Goal: Find specific page/section: Find specific page/section

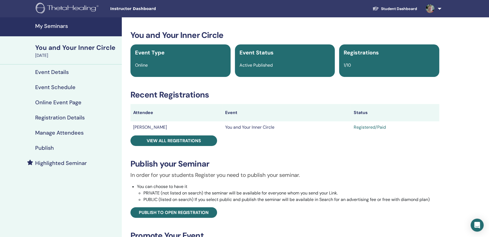
click at [55, 24] on h4 "My Seminars" at bounding box center [76, 26] width 83 height 6
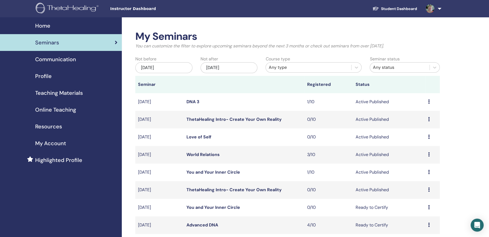
click at [209, 153] on link "World Relations" at bounding box center [202, 155] width 33 height 6
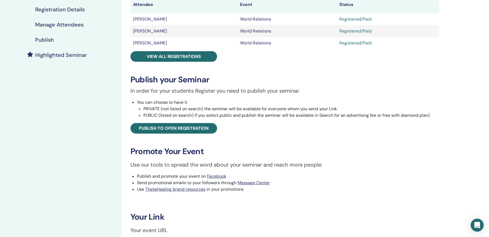
scroll to position [135, 0]
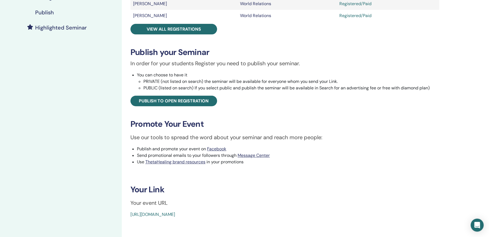
drag, startPoint x: 127, startPoint y: 213, endPoint x: 258, endPoint y: 218, distance: 131.1
click at [258, 218] on div "World Relations Event Type Online Event Status Active Published Registrations 3…" at bounding box center [285, 87] width 326 height 411
